Goal: Information Seeking & Learning: Learn about a topic

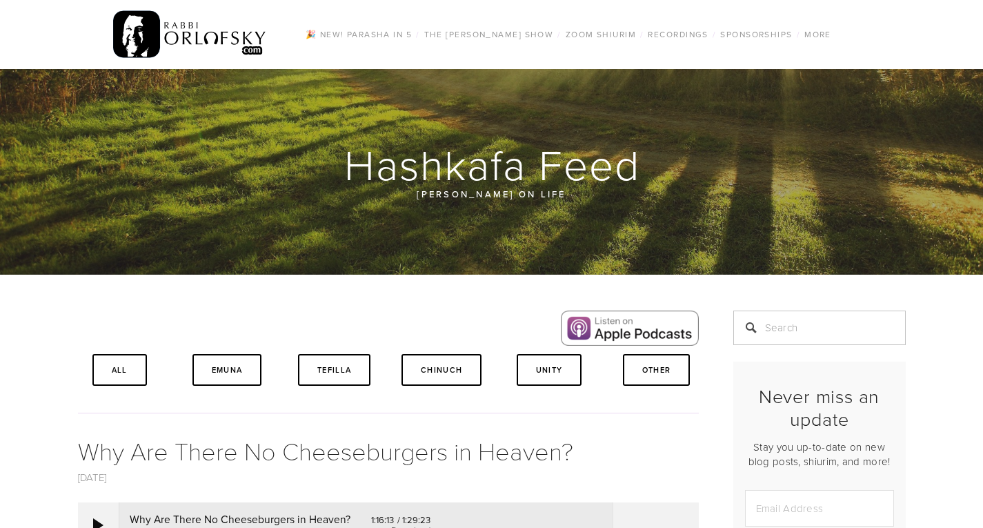
click at [171, 24] on img at bounding box center [190, 35] width 154 height 54
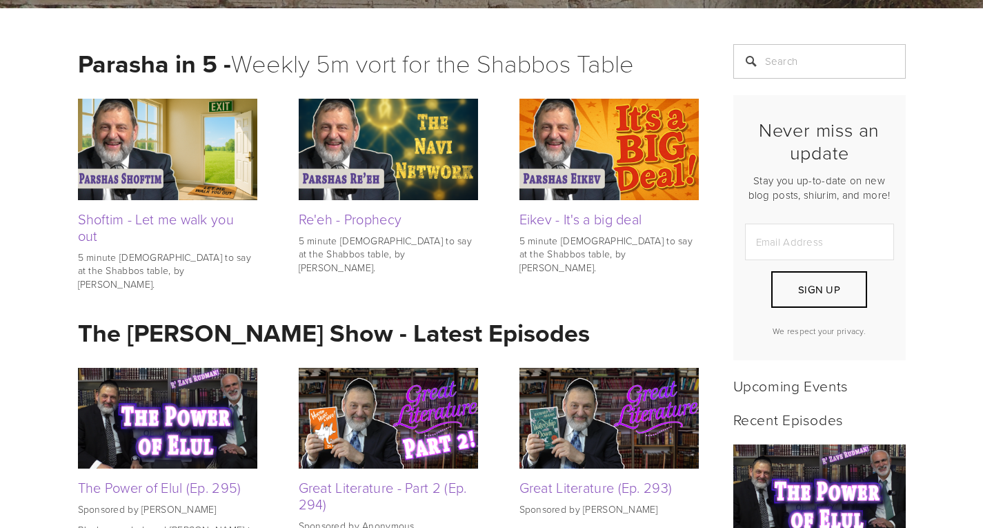
scroll to position [303, 0]
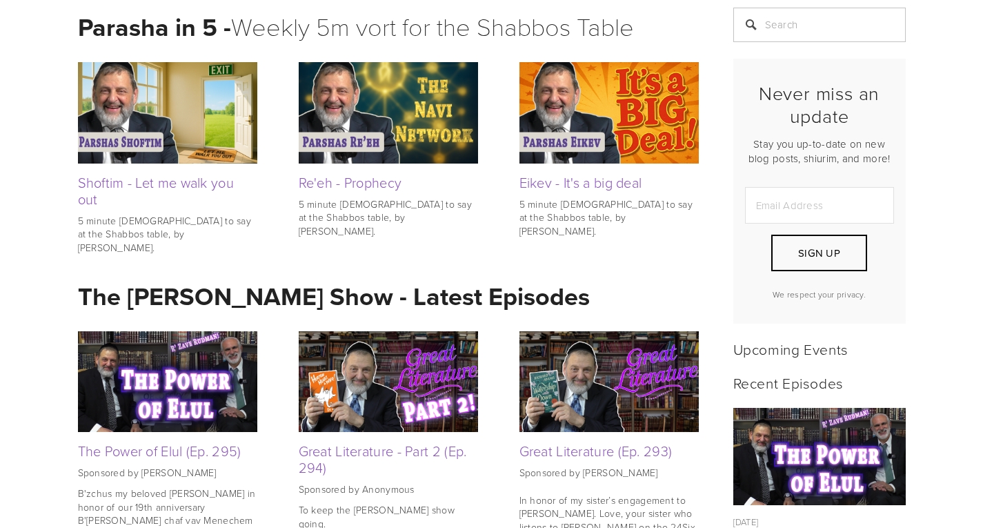
click at [208, 378] on img at bounding box center [167, 381] width 179 height 101
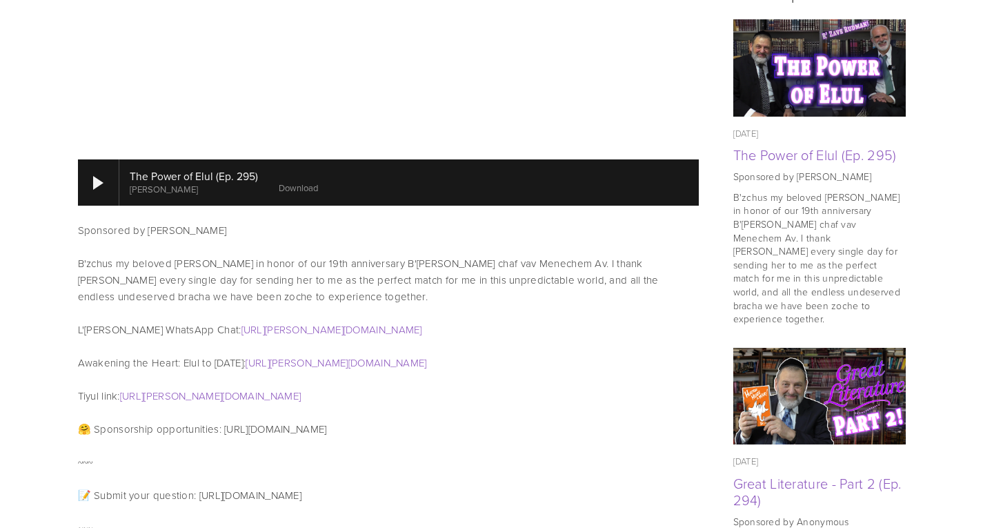
scroll to position [695, 0]
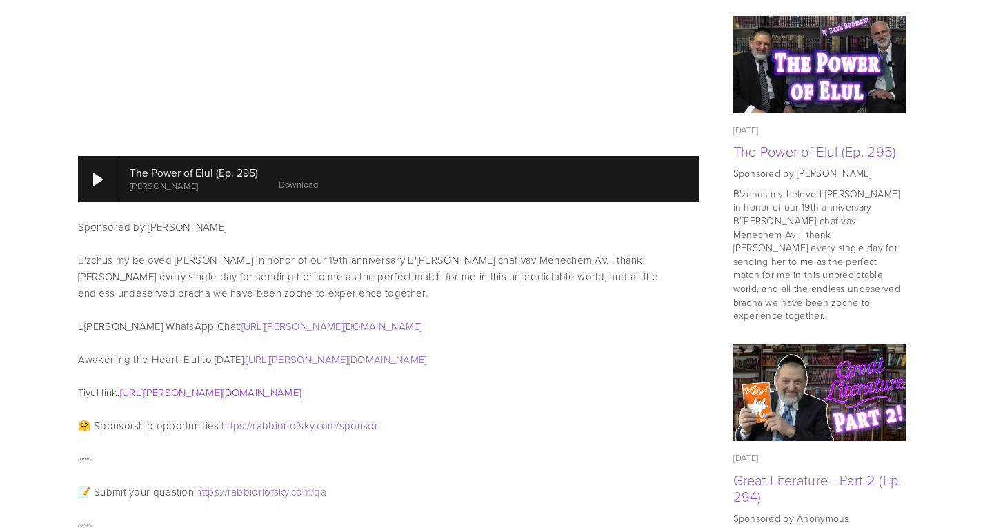
click at [254, 385] on link "[URL][PERSON_NAME][DOMAIN_NAME]" at bounding box center [210, 392] width 181 height 14
